Goal: Entertainment & Leisure: Consume media (video, audio)

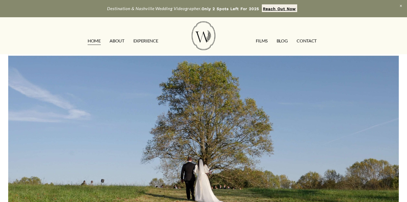
click at [258, 40] on link "FILMS" at bounding box center [262, 40] width 12 height 9
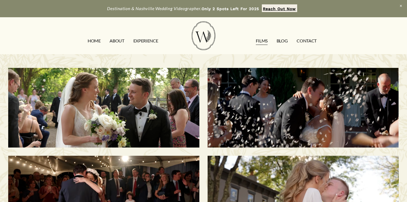
scroll to position [6, 0]
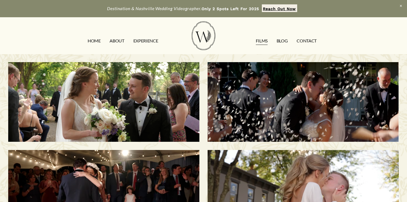
click at [305, 103] on h3 "Savannah & [PERSON_NAME] | [GEOGRAPHIC_DATA], [GEOGRAPHIC_DATA]" at bounding box center [303, 101] width 164 height 49
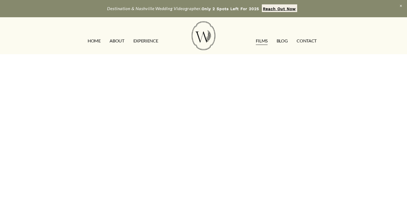
scroll to position [78, 0]
